Goal: Use online tool/utility: Utilize a website feature to perform a specific function

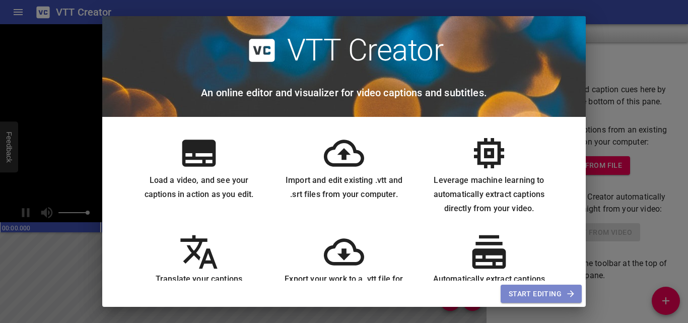
click at [532, 288] on span "Start Editing" at bounding box center [541, 294] width 65 height 13
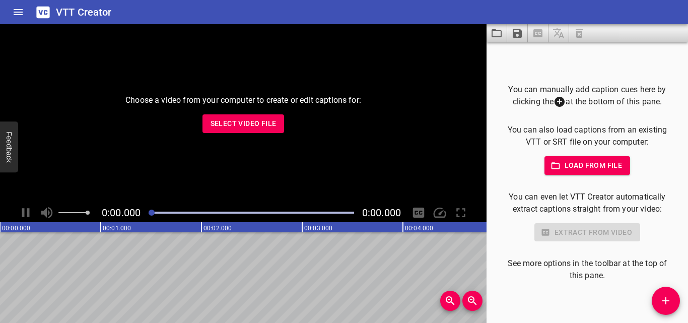
click at [270, 131] on button "Select Video File" at bounding box center [243, 123] width 82 height 19
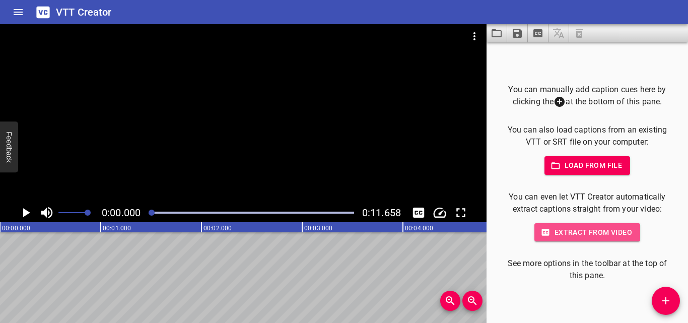
click at [594, 231] on span "Extract from video" at bounding box center [587, 232] width 90 height 13
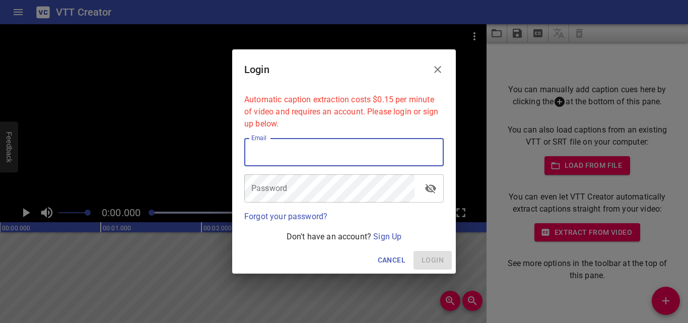
click at [359, 151] on input "email" at bounding box center [343, 152] width 199 height 28
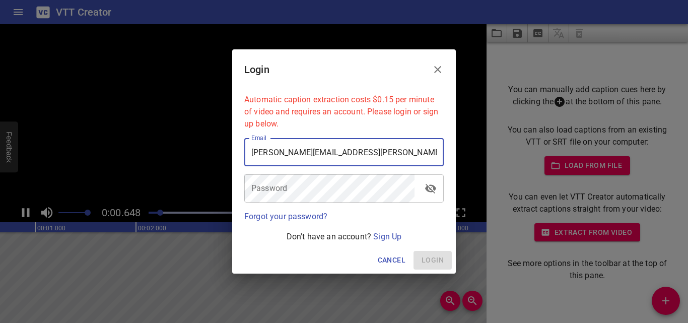
type input "[PERSON_NAME][EMAIL_ADDRESS][PERSON_NAME][DOMAIN_NAME]"
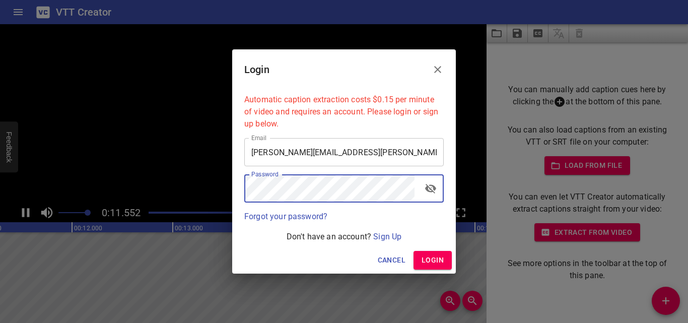
scroll to position [0, 1174]
click at [431, 192] on icon "toggle password visibility" at bounding box center [430, 189] width 11 height 10
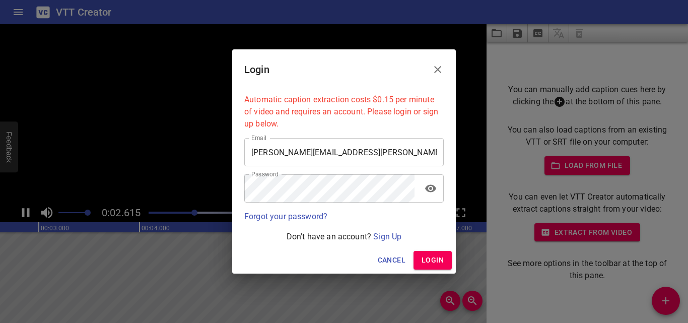
click at [427, 259] on span "Login" at bounding box center [432, 260] width 22 height 13
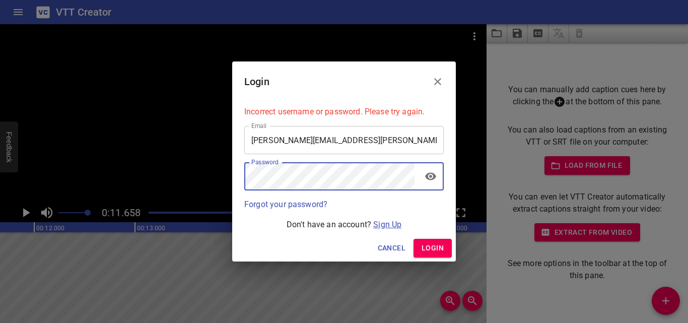
click at [389, 226] on link "Sign Up" at bounding box center [387, 225] width 28 height 10
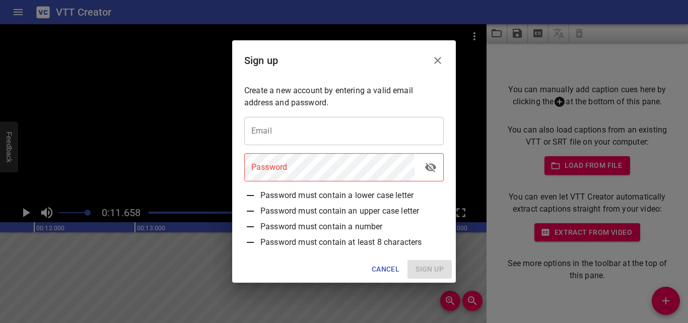
click at [312, 124] on input "email" at bounding box center [343, 131] width 199 height 28
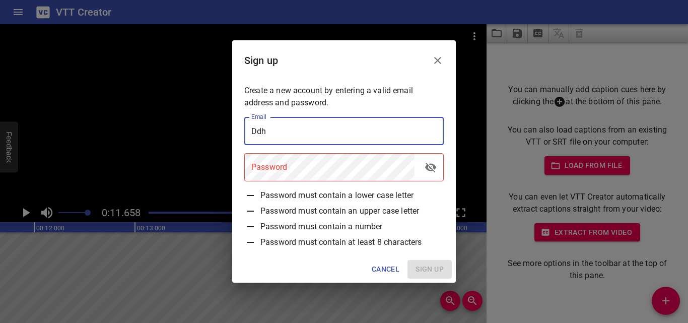
click at [278, 135] on input "Ddh" at bounding box center [343, 131] width 199 height 28
type input "Ddh"
click at [433, 64] on icon "Close" at bounding box center [438, 60] width 12 height 12
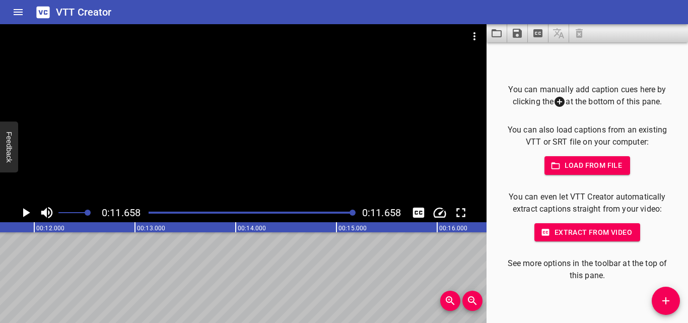
click at [601, 230] on span "Extract from video" at bounding box center [587, 232] width 90 height 13
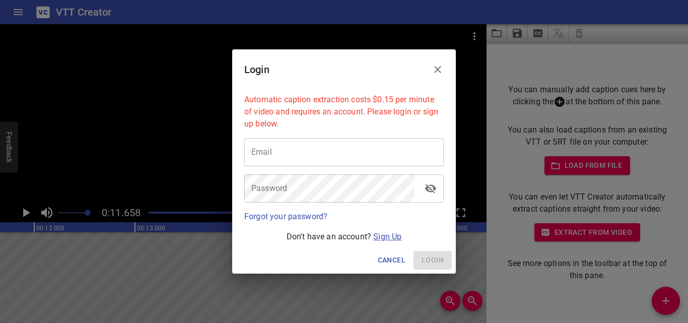
click at [394, 237] on link "Sign Up" at bounding box center [387, 237] width 28 height 10
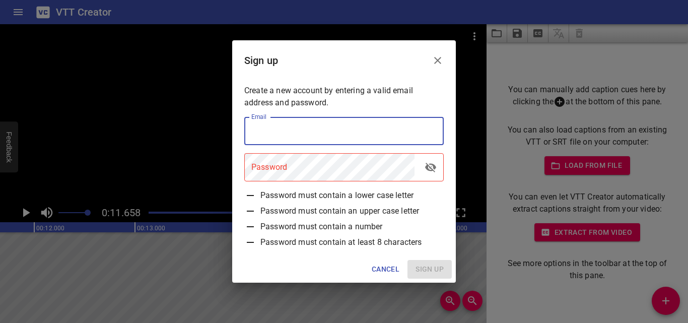
click at [389, 141] on input "email" at bounding box center [343, 131] width 199 height 28
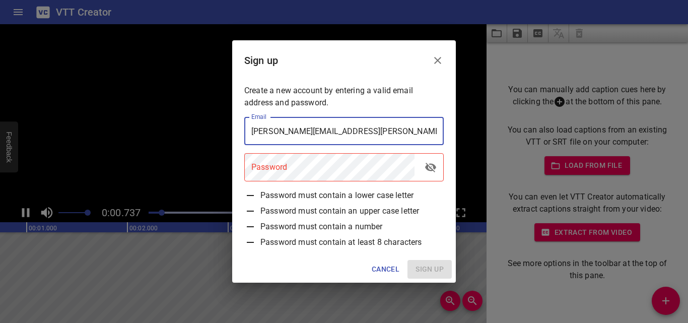
type input "[PERSON_NAME][EMAIL_ADDRESS][PERSON_NAME][DOMAIN_NAME]"
click at [431, 170] on icon "toggle password visibility" at bounding box center [430, 168] width 11 height 10
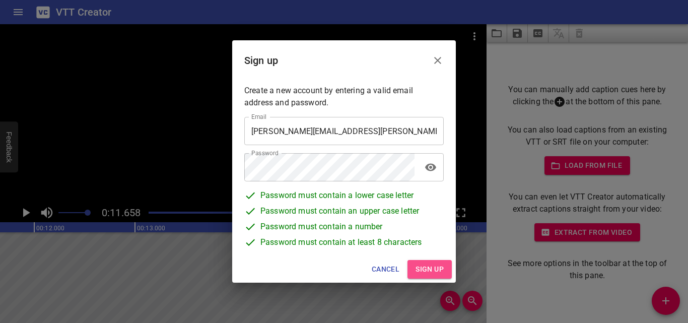
click at [436, 273] on span "Sign up" at bounding box center [429, 269] width 28 height 13
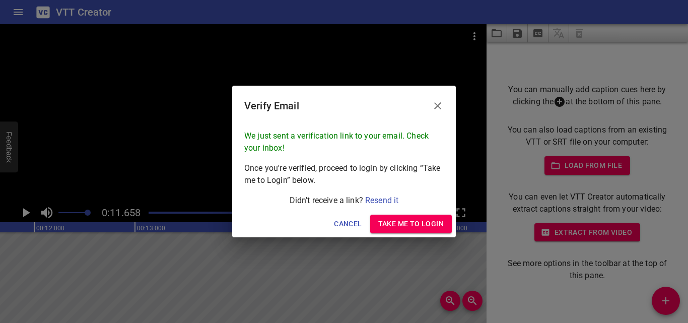
click at [410, 216] on button "Take me to Login" at bounding box center [411, 224] width 82 height 19
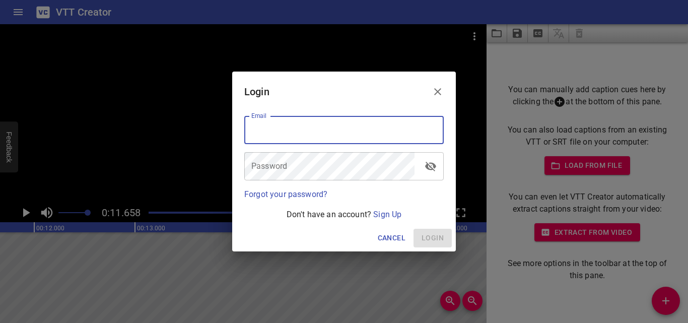
drag, startPoint x: 358, startPoint y: 136, endPoint x: 358, endPoint y: 125, distance: 11.6
click at [357, 134] on input "email" at bounding box center [343, 130] width 199 height 28
type input "[PERSON_NAME][EMAIL_ADDRESS][PERSON_NAME][DOMAIN_NAME]"
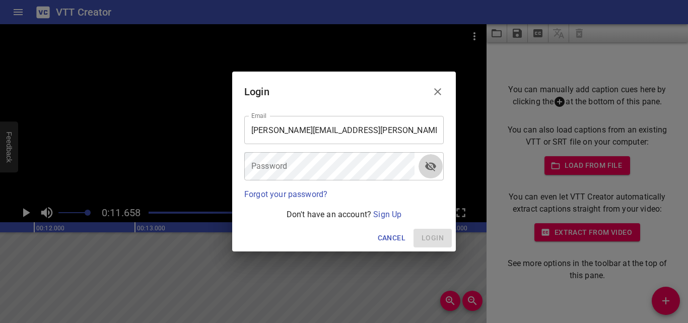
click at [434, 163] on icon "toggle password visibility" at bounding box center [430, 166] width 12 height 12
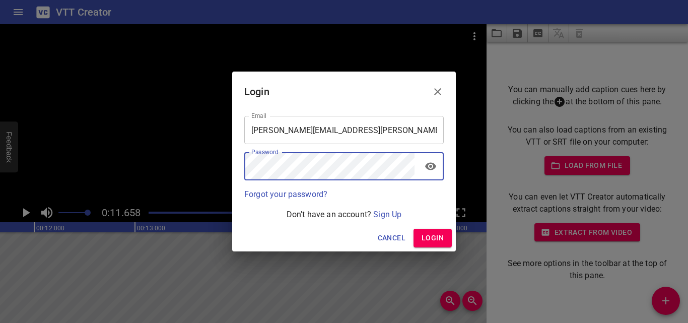
click at [442, 243] on span "Login" at bounding box center [432, 238] width 22 height 13
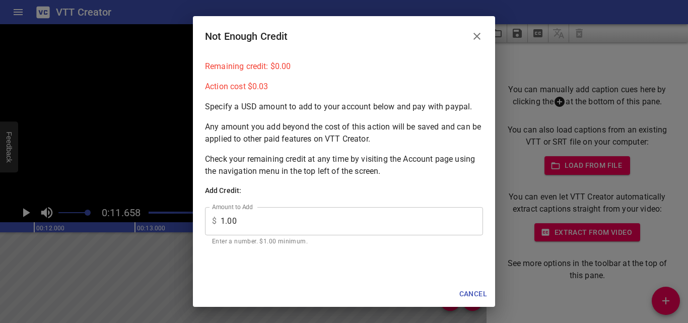
click at [469, 291] on span "Cancel" at bounding box center [473, 294] width 28 height 13
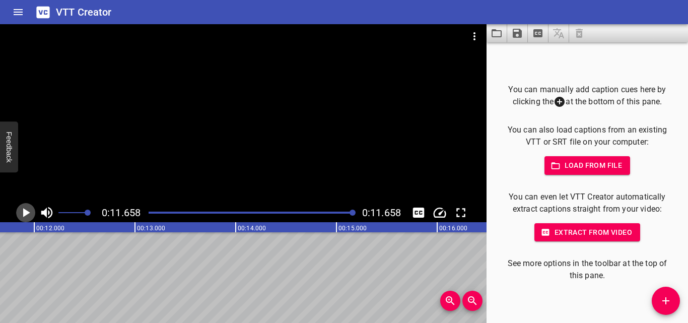
click at [25, 213] on icon "Play/Pause" at bounding box center [26, 212] width 7 height 9
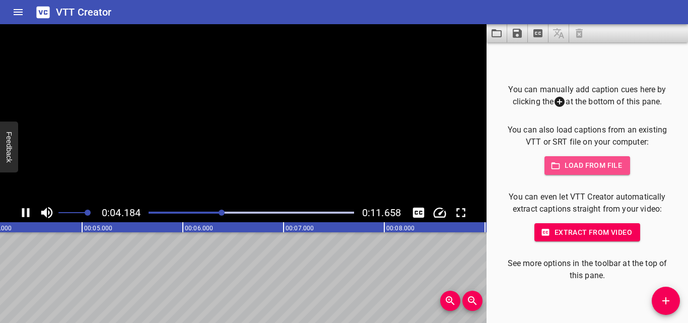
click at [614, 168] on span "Load from file" at bounding box center [587, 165] width 70 height 13
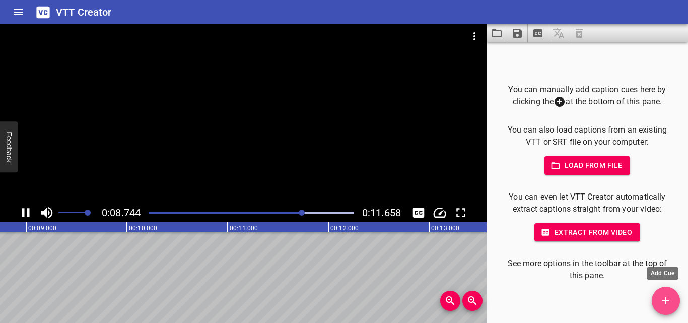
click at [659, 295] on span "Add Cue" at bounding box center [666, 301] width 28 height 12
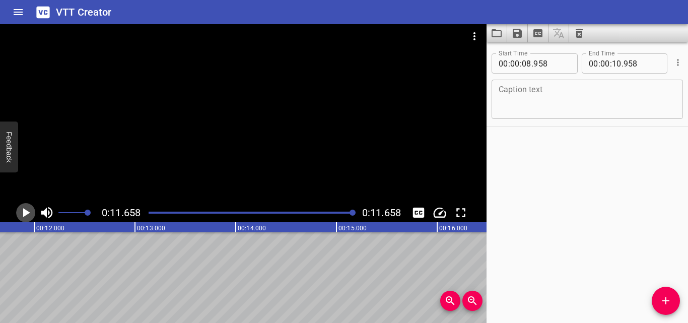
click at [28, 207] on icon "Play/Pause" at bounding box center [25, 212] width 15 height 15
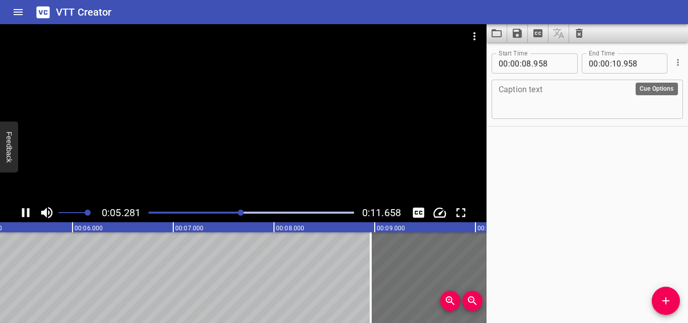
click at [673, 63] on icon "Cue Options" at bounding box center [678, 62] width 10 height 10
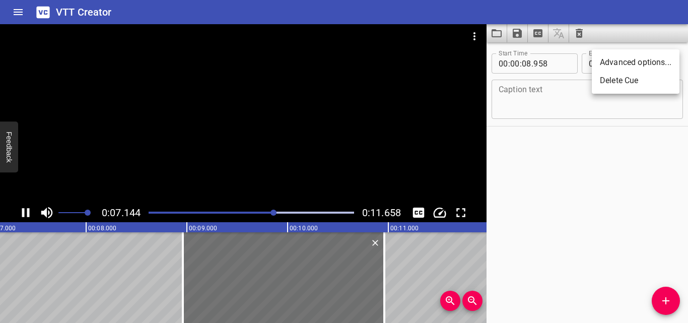
click at [641, 165] on div at bounding box center [344, 161] width 688 height 323
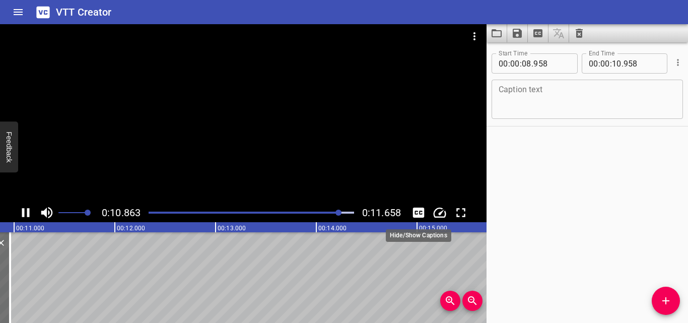
click at [416, 213] on icon "Toggle captions" at bounding box center [418, 212] width 15 height 15
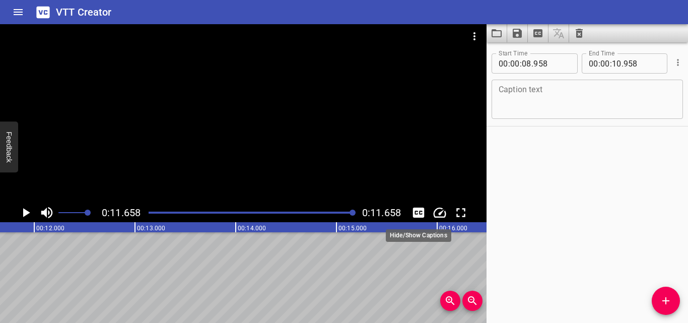
click at [416, 213] on icon "Toggle captions" at bounding box center [419, 212] width 12 height 10
